Goal: Task Accomplishment & Management: Use online tool/utility

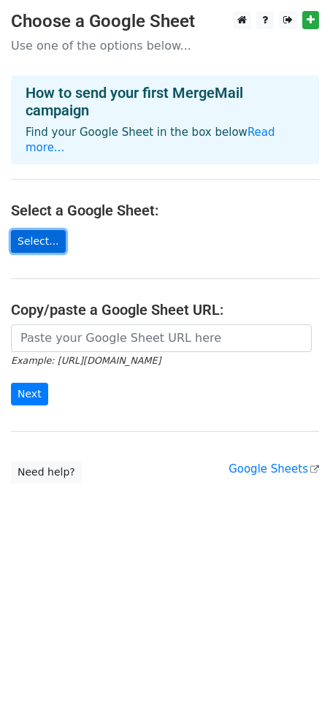
click at [31, 230] on link "Select..." at bounding box center [38, 241] width 55 height 23
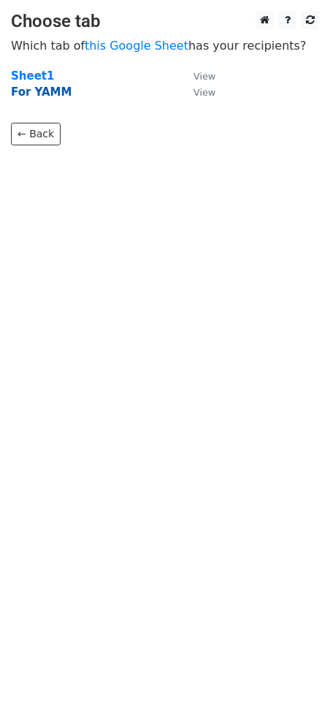
click at [41, 90] on strong "For YAMM" at bounding box center [41, 91] width 61 height 13
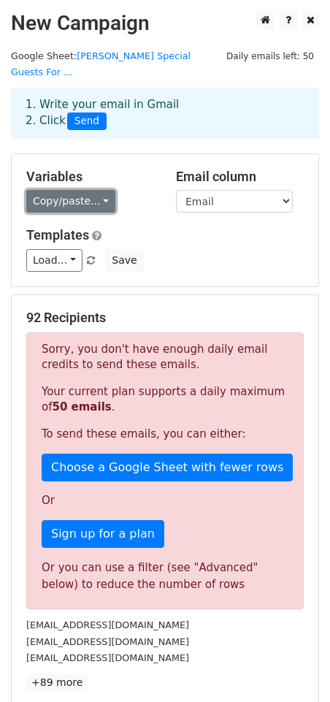
click at [46, 190] on link "Copy/paste..." at bounding box center [70, 201] width 89 height 23
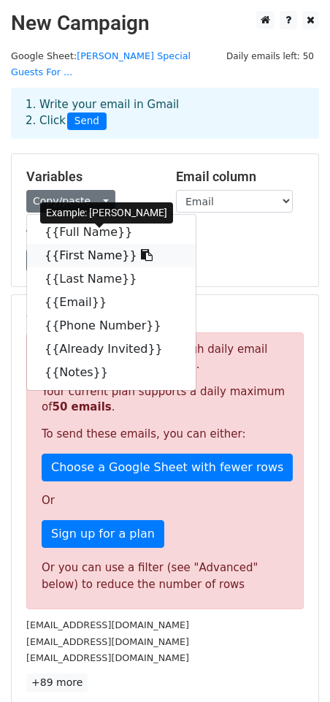
click at [61, 244] on link "{{First Name}}" at bounding box center [111, 255] width 169 height 23
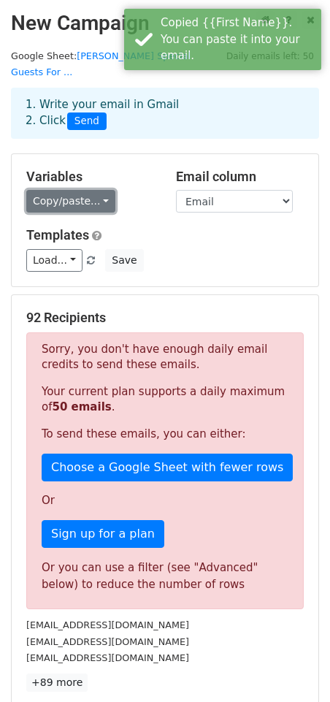
click at [85, 190] on link "Copy/paste..." at bounding box center [70, 201] width 89 height 23
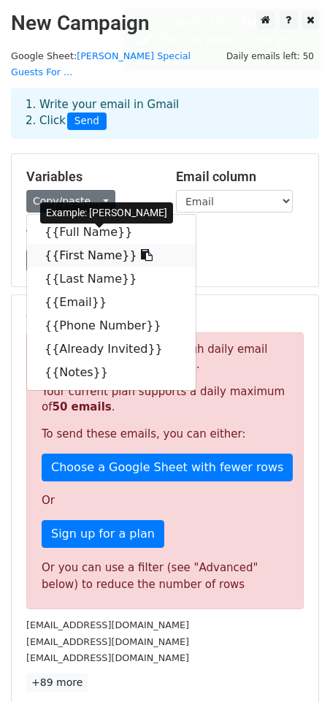
click at [141, 249] on icon at bounding box center [147, 255] width 12 height 12
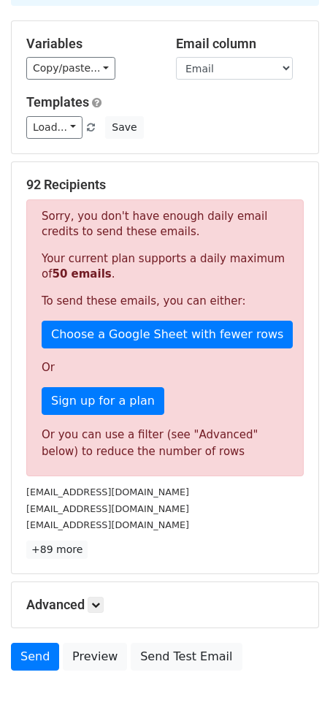
scroll to position [128, 0]
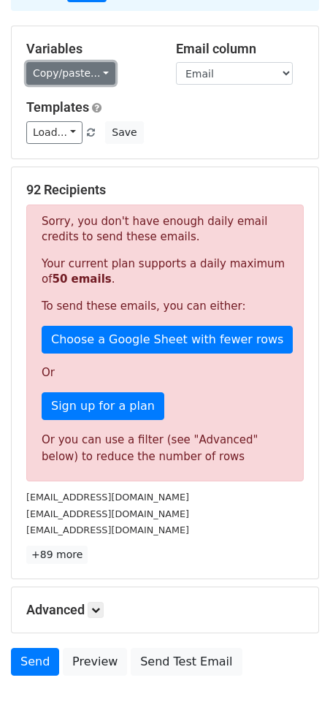
click at [63, 62] on link "Copy/paste..." at bounding box center [70, 73] width 89 height 23
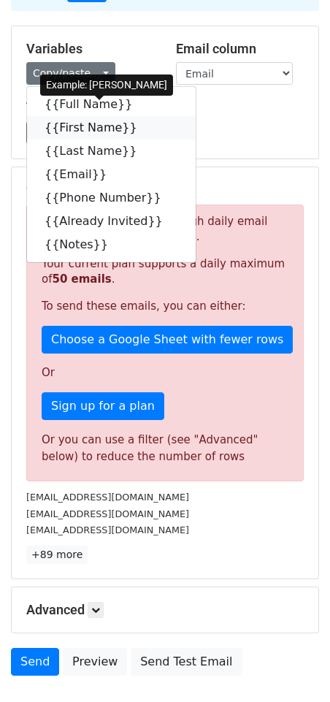
click at [141, 121] on icon at bounding box center [147, 127] width 12 height 12
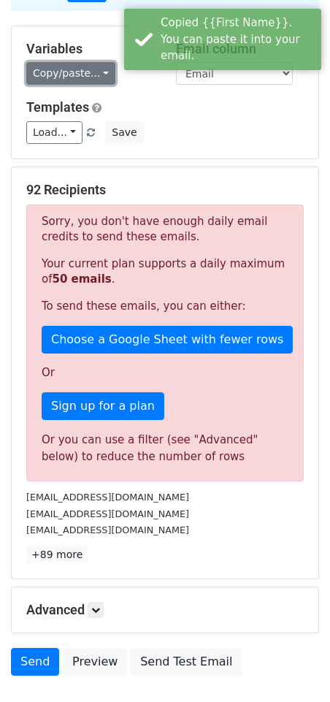
click at [74, 62] on link "Copy/paste..." at bounding box center [70, 73] width 89 height 23
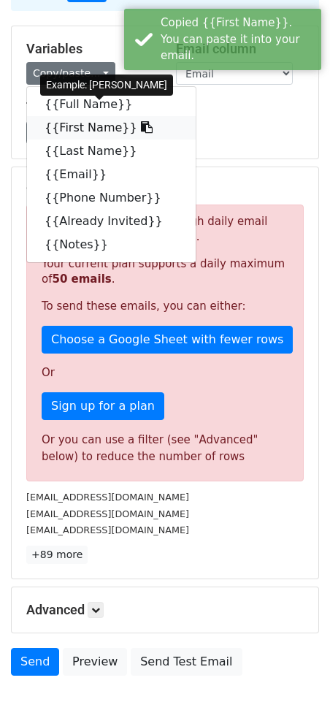
click at [74, 116] on link "{{First Name}}" at bounding box center [111, 127] width 169 height 23
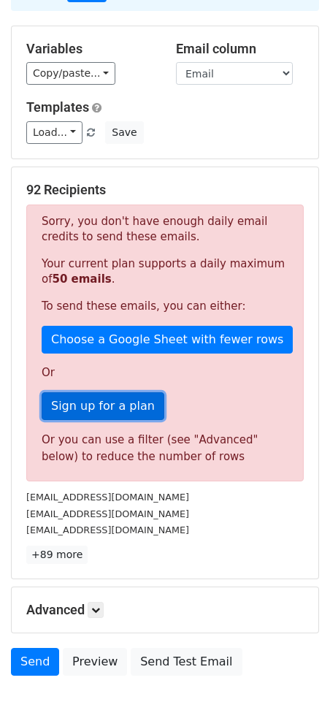
click at [92, 392] on link "Sign up for a plan" at bounding box center [103, 406] width 123 height 28
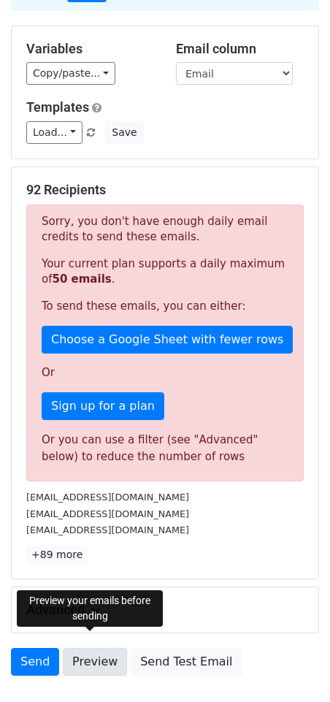
click at [94, 648] on link "Preview" at bounding box center [95, 662] width 64 height 28
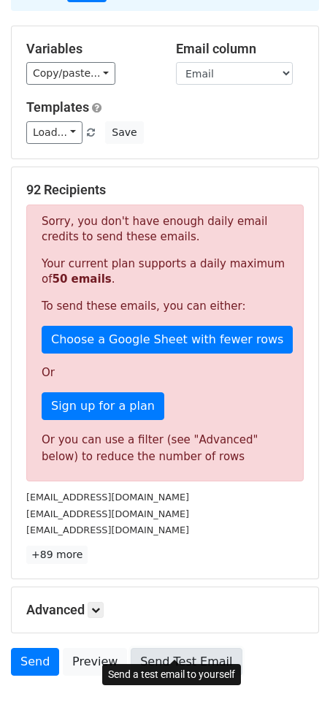
click at [193, 648] on link "Send Test Email" at bounding box center [186, 662] width 111 height 28
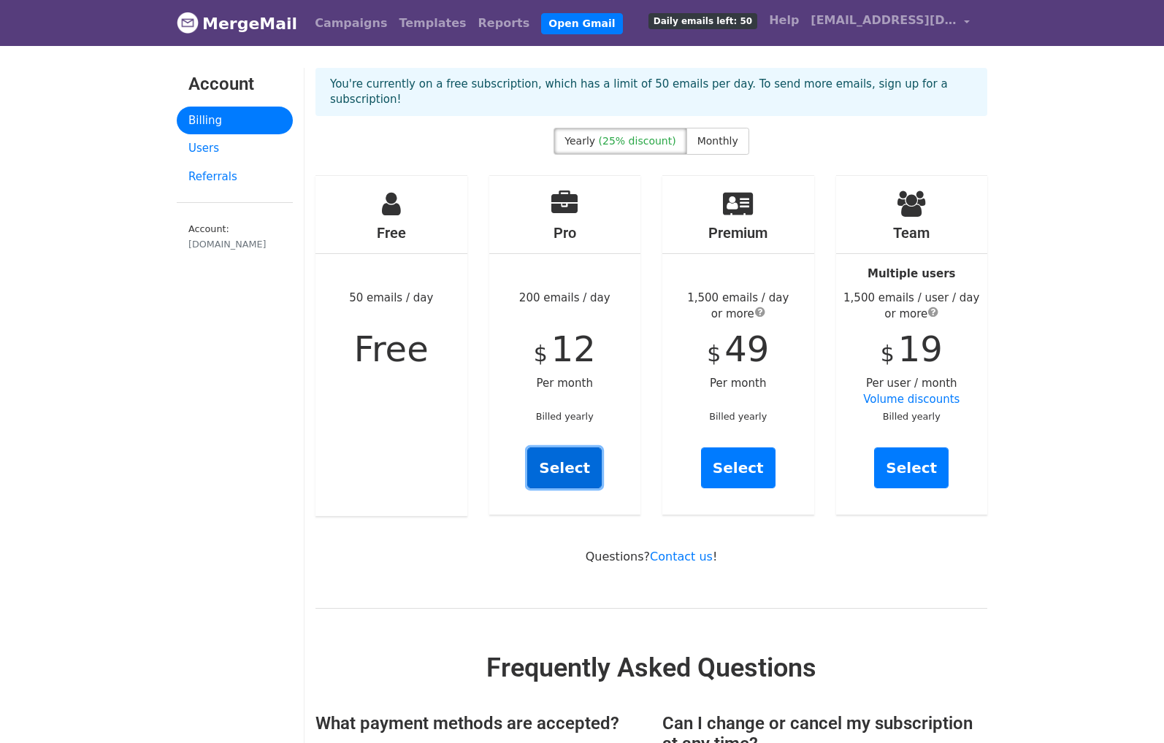
click at [552, 448] on link "Select" at bounding box center [564, 468] width 74 height 41
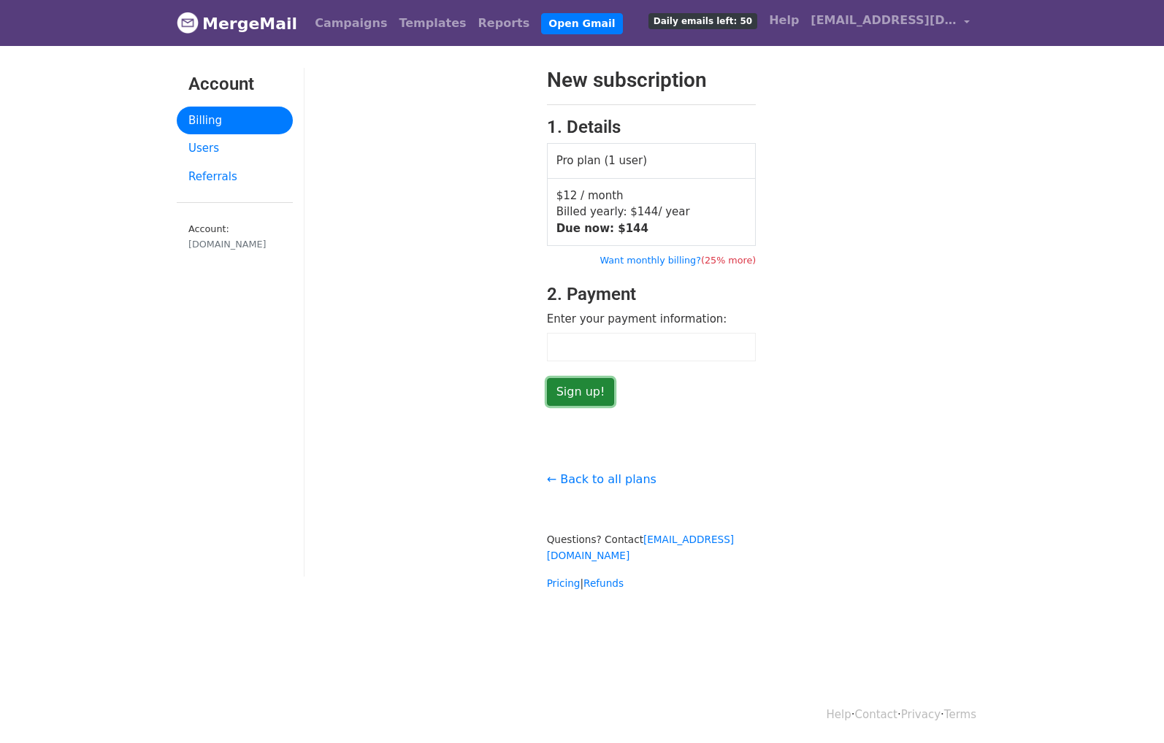
click at [556, 398] on input "Sign up!" at bounding box center [581, 392] width 68 height 28
click at [591, 392] on input "Sign up!" at bounding box center [581, 392] width 68 height 28
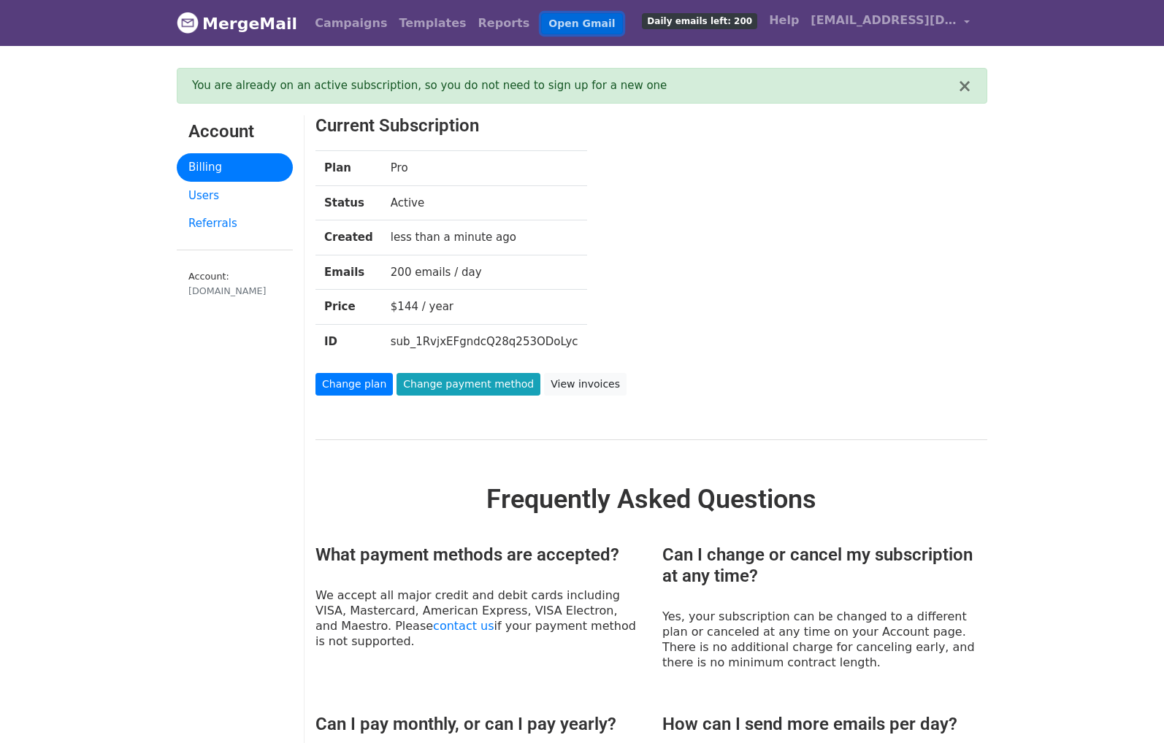
click at [549, 24] on link "Open Gmail" at bounding box center [581, 23] width 81 height 21
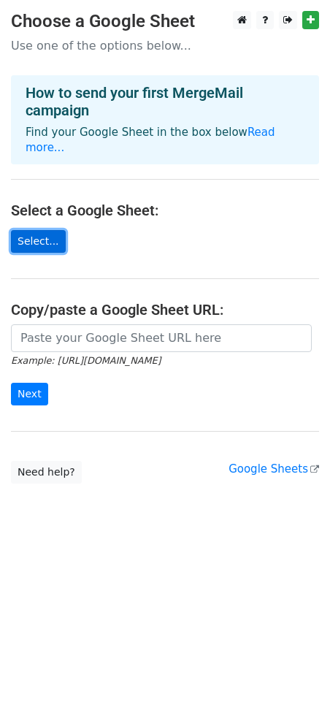
click at [42, 230] on link "Select..." at bounding box center [38, 241] width 55 height 23
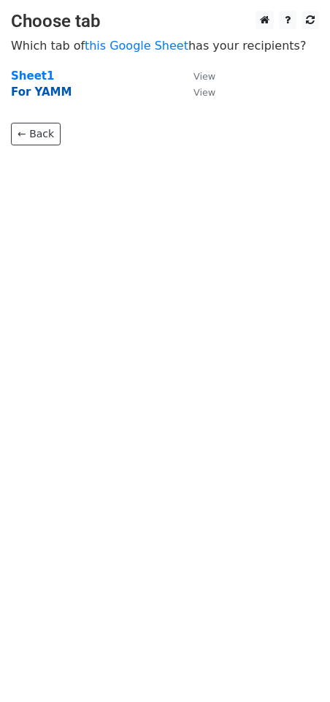
click at [38, 87] on strong "For YAMM" at bounding box center [41, 91] width 61 height 13
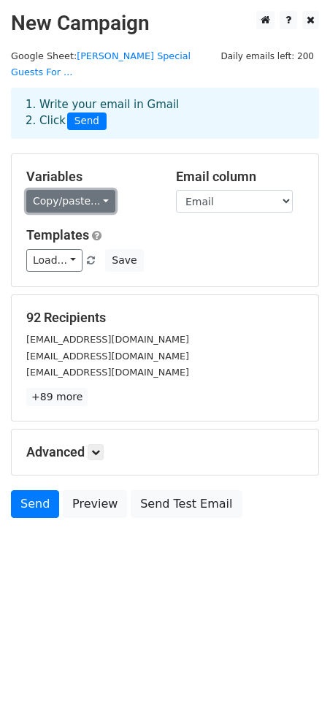
click at [79, 190] on link "Copy/paste..." at bounding box center [70, 201] width 89 height 23
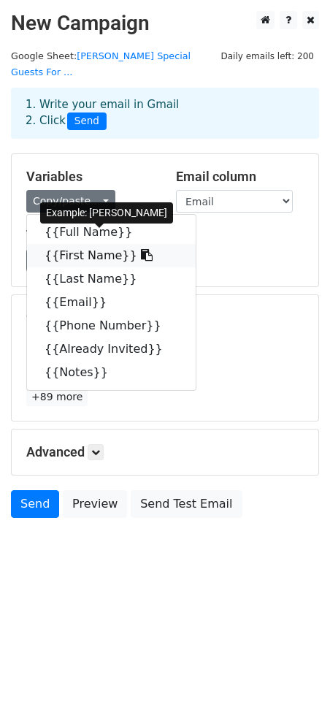
click at [83, 244] on link "{{First Name}}" at bounding box center [111, 255] width 169 height 23
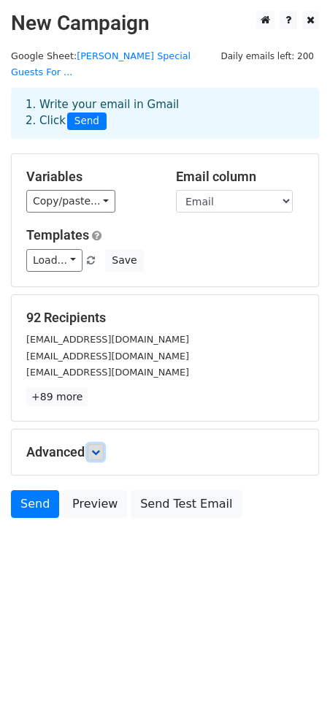
click at [95, 448] on icon at bounding box center [95, 452] width 9 height 9
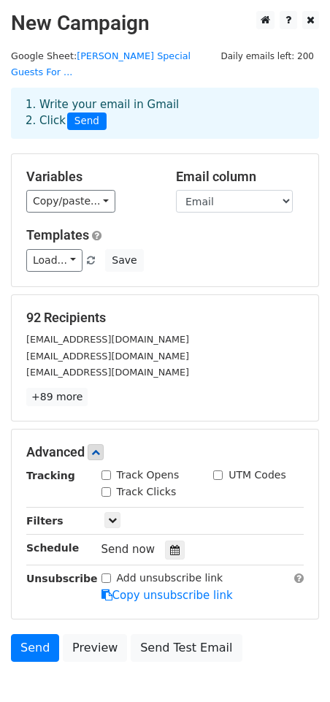
click at [104, 470] on input "Track Opens" at bounding box center [106, 474] width 9 height 9
checkbox input "true"
click at [105, 487] on input "Track Clicks" at bounding box center [106, 491] width 9 height 9
checkbox input "true"
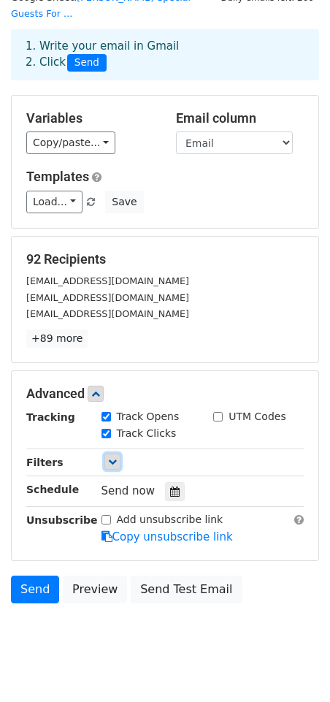
click at [110, 457] on icon at bounding box center [112, 461] width 9 height 9
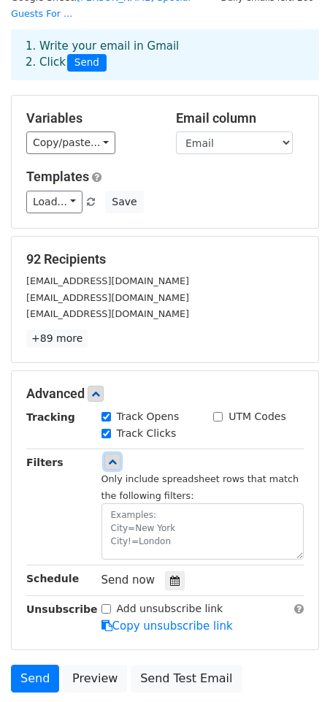
click at [111, 457] on icon at bounding box center [112, 461] width 9 height 9
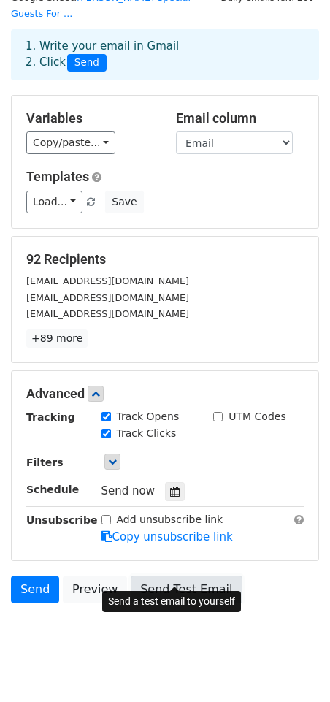
click at [167, 575] on link "Send Test Email" at bounding box center [186, 589] width 111 height 28
